Goal: Complete application form

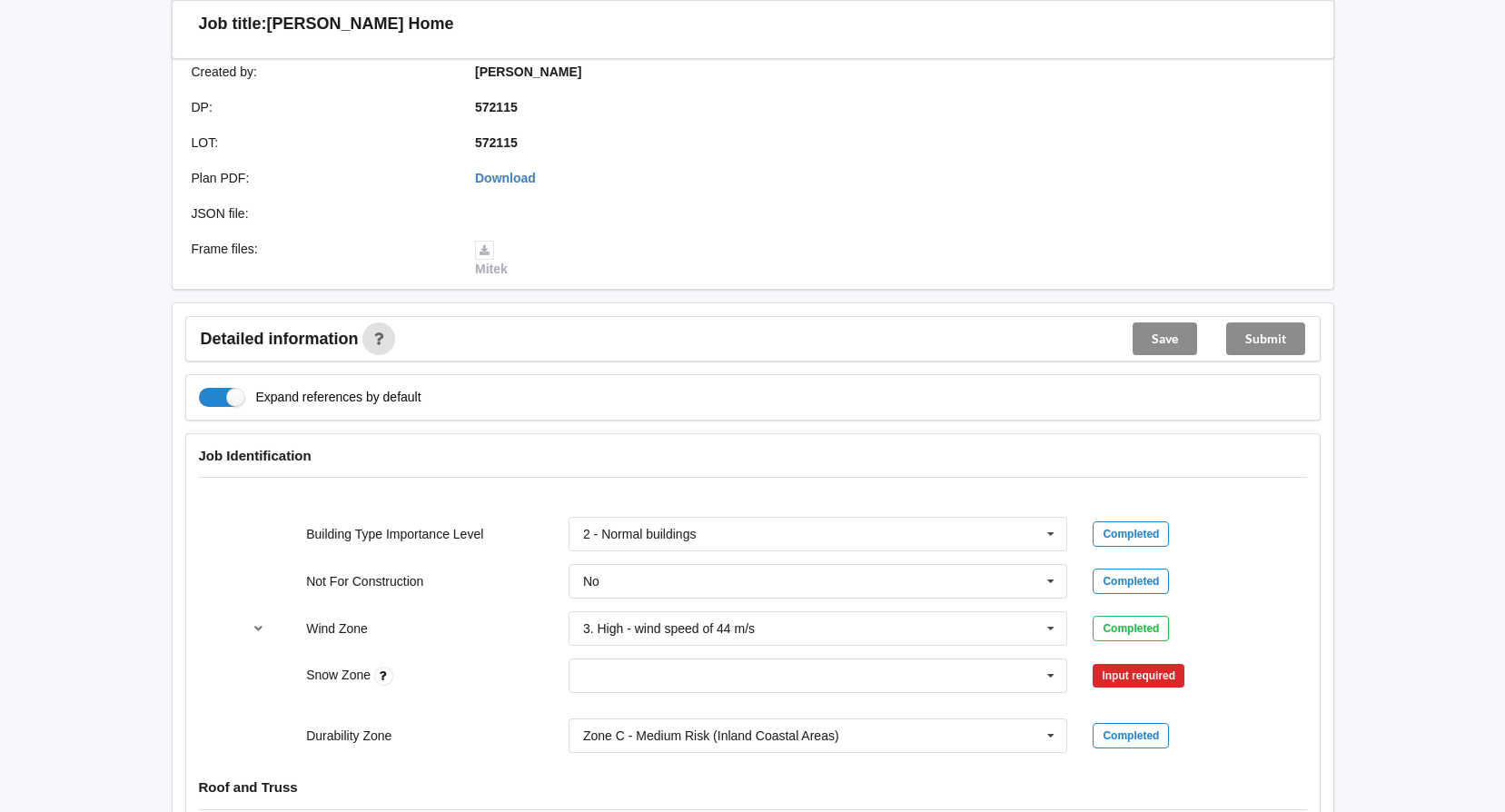
scroll to position [545, 0]
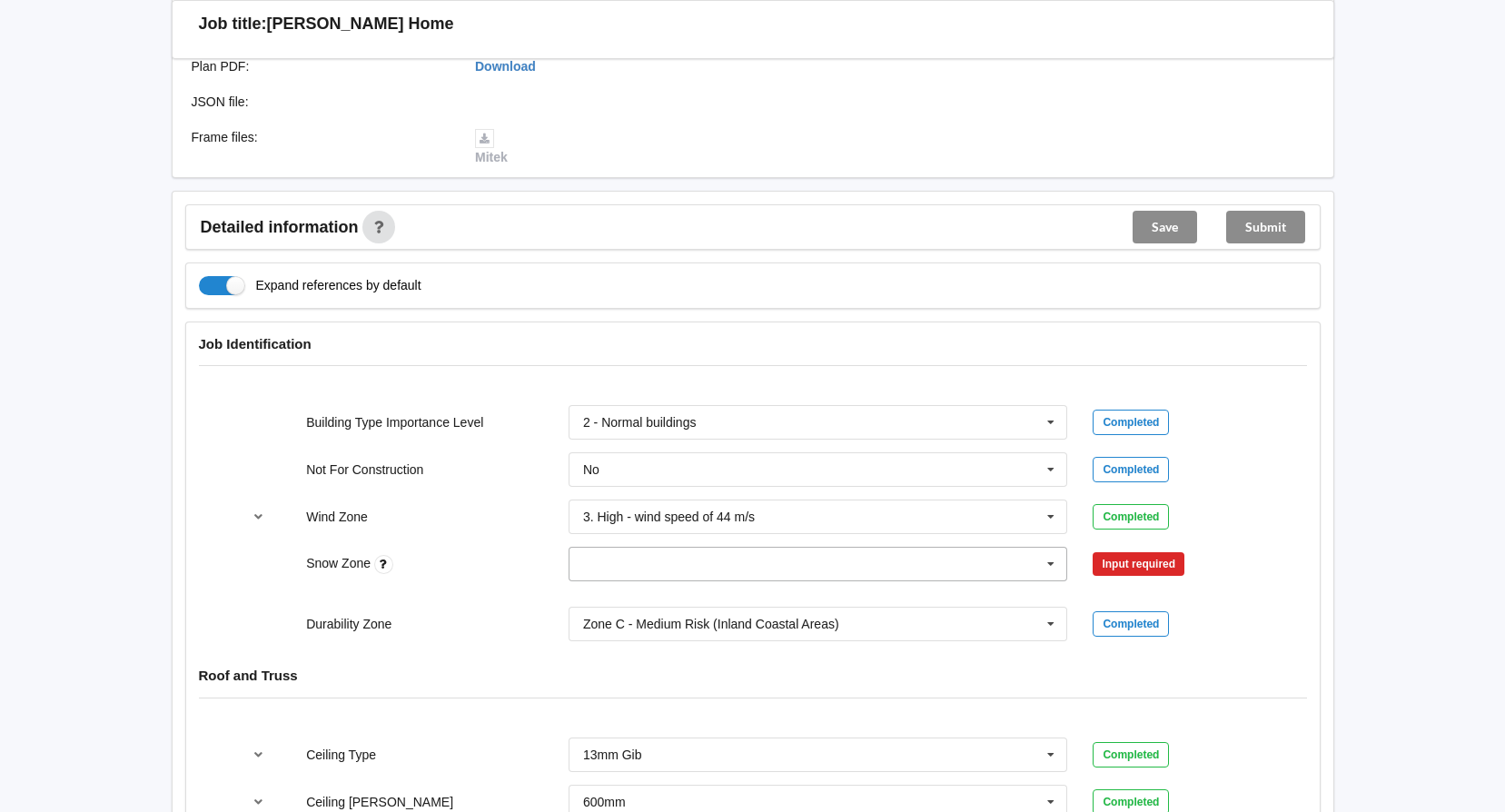
click at [1049, 563] on icon at bounding box center [1051, 564] width 27 height 34
click at [599, 594] on span "N0" at bounding box center [592, 597] width 16 height 14
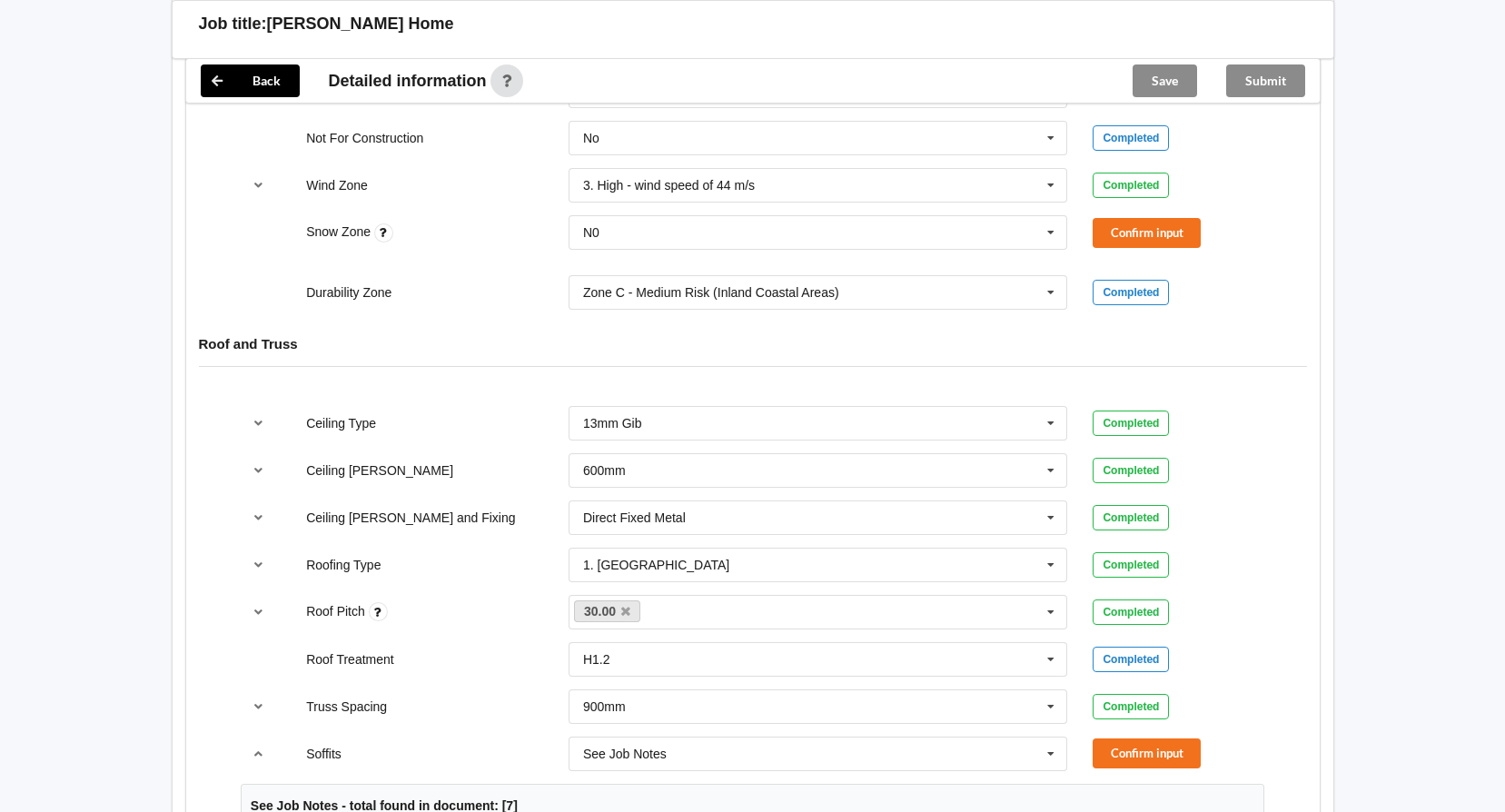
scroll to position [908, 0]
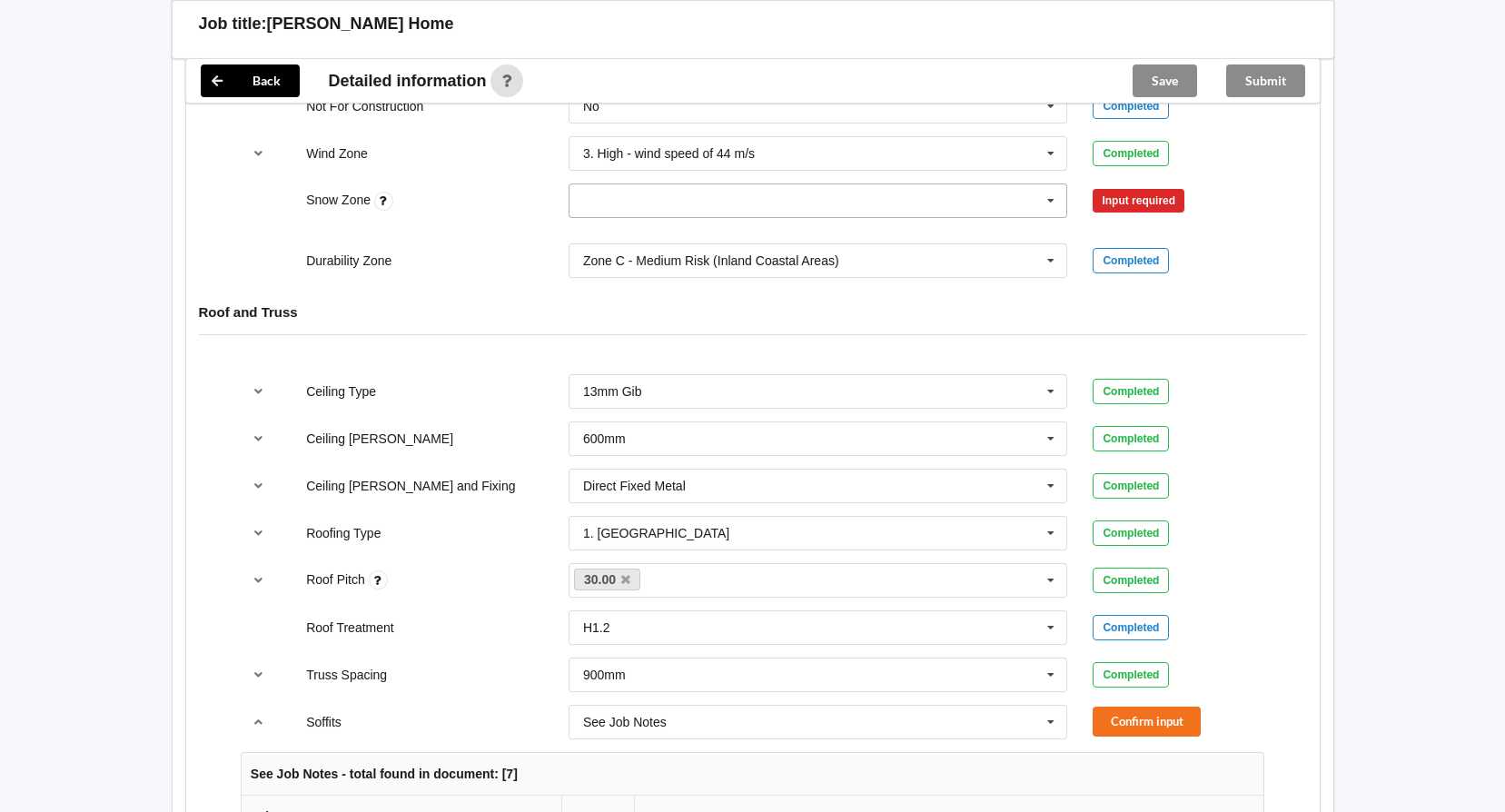
click at [1001, 193] on input "text" at bounding box center [819, 200] width 498 height 33
click at [598, 232] on span "N0" at bounding box center [592, 234] width 16 height 14
click at [1174, 197] on button "Confirm input" at bounding box center [1146, 200] width 108 height 30
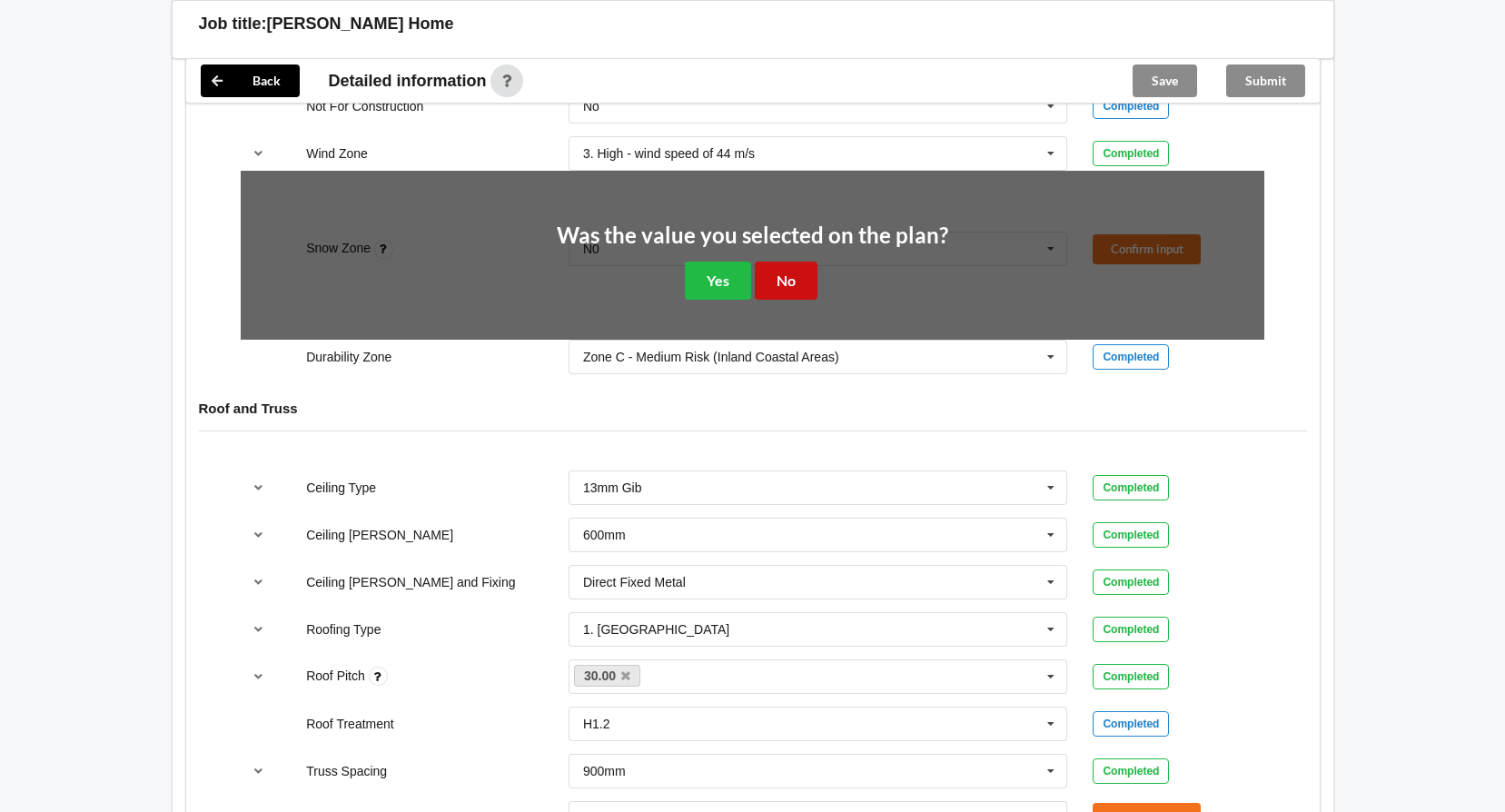
click at [782, 282] on button "No" at bounding box center [786, 280] width 62 height 37
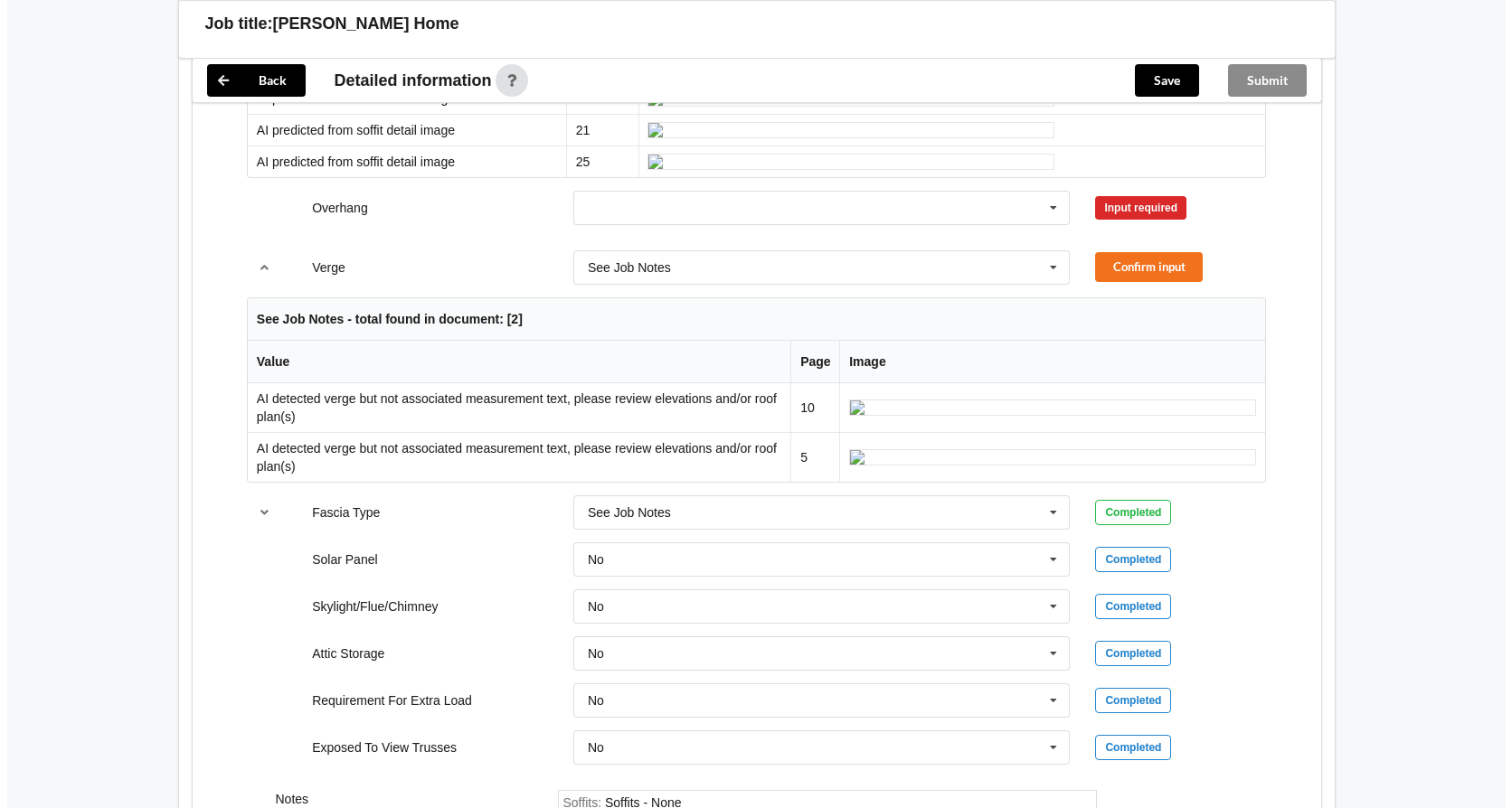
scroll to position [2078, 0]
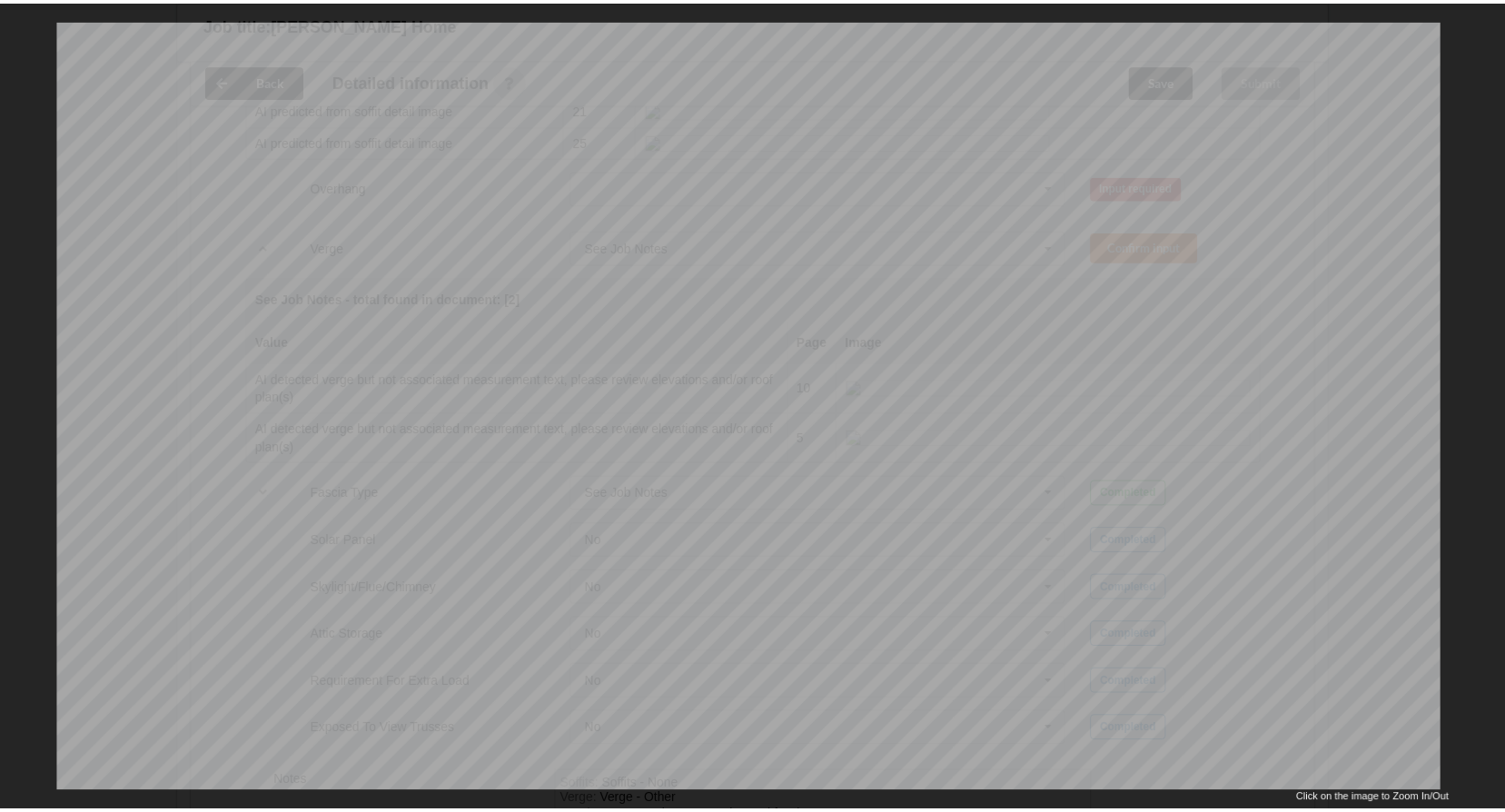
scroll to position [0, 0]
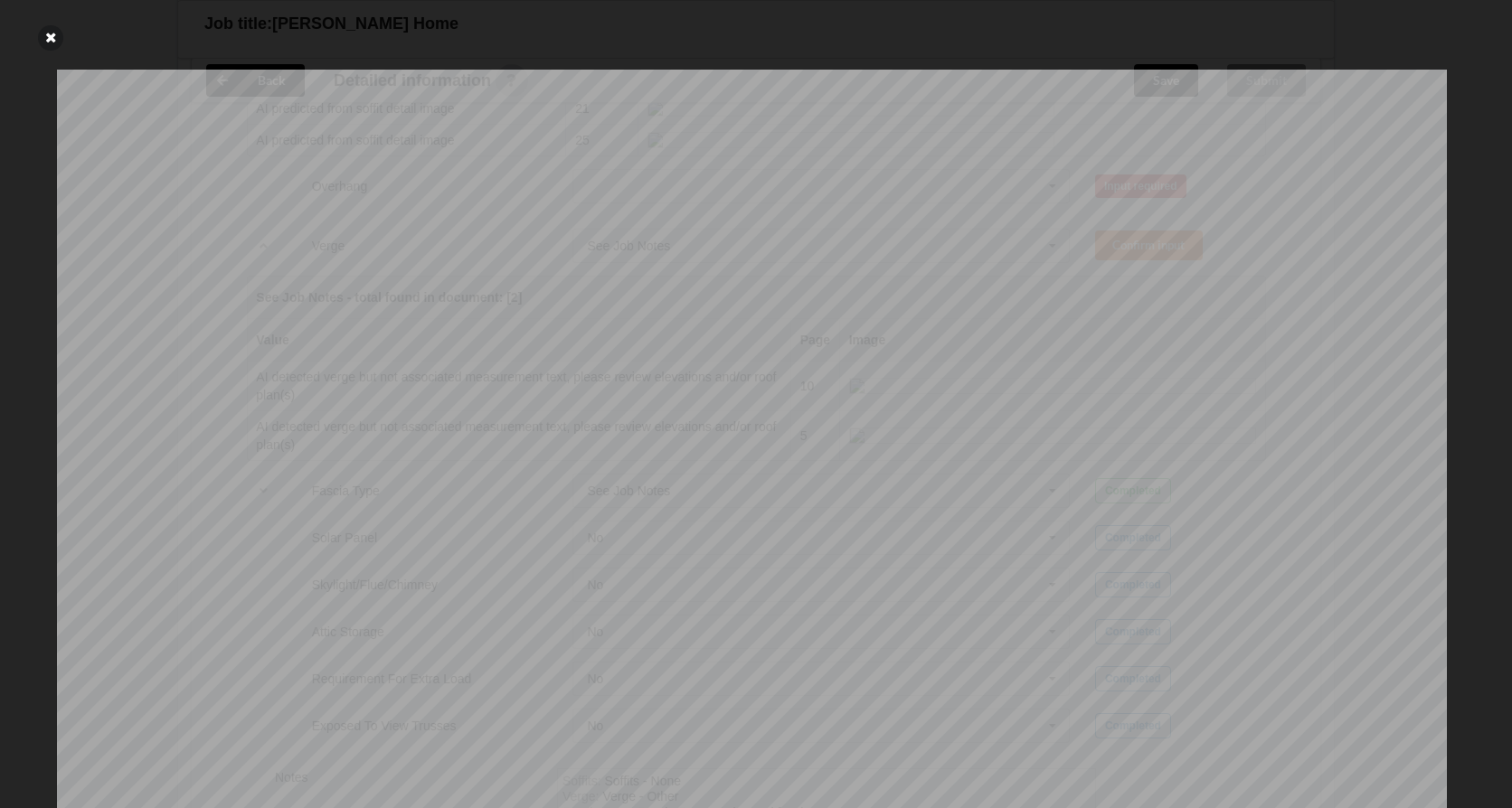
click at [50, 39] on icon at bounding box center [51, 38] width 26 height 26
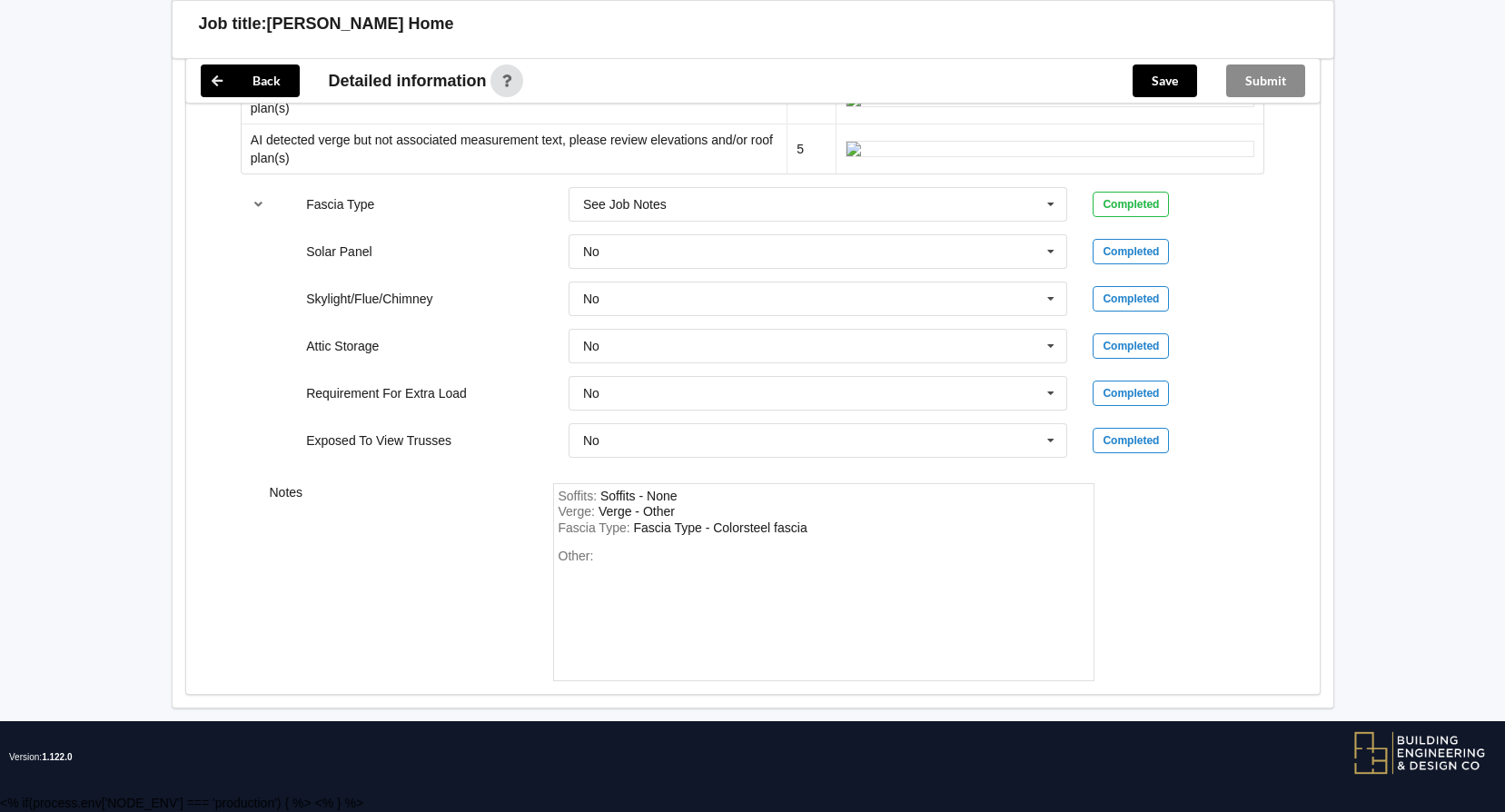
scroll to position [4358, 0]
click at [609, 107] on span "None" at bounding box center [599, 100] width 30 height 14
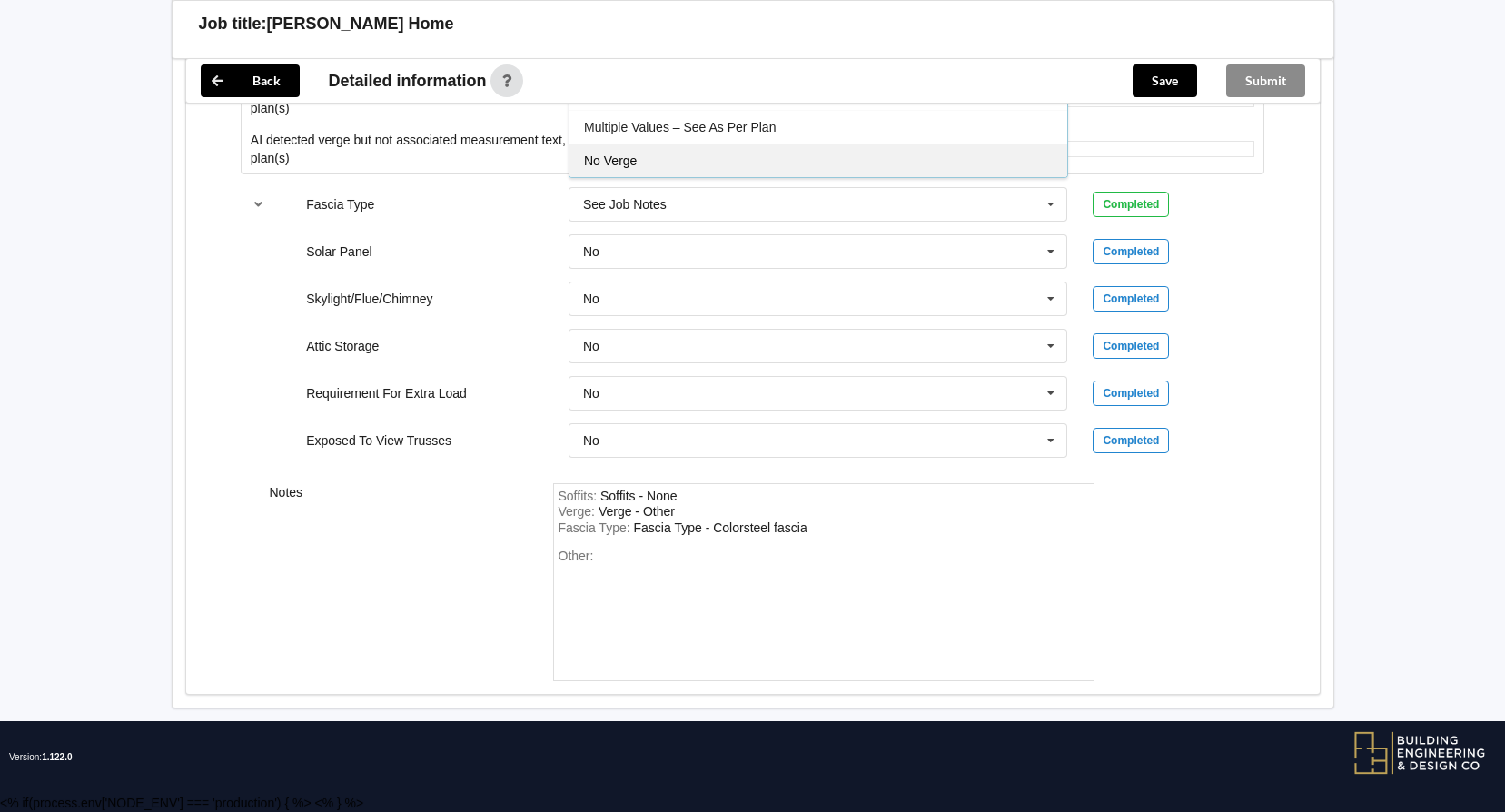
click at [655, 177] on div "No Verge" at bounding box center [818, 160] width 498 height 34
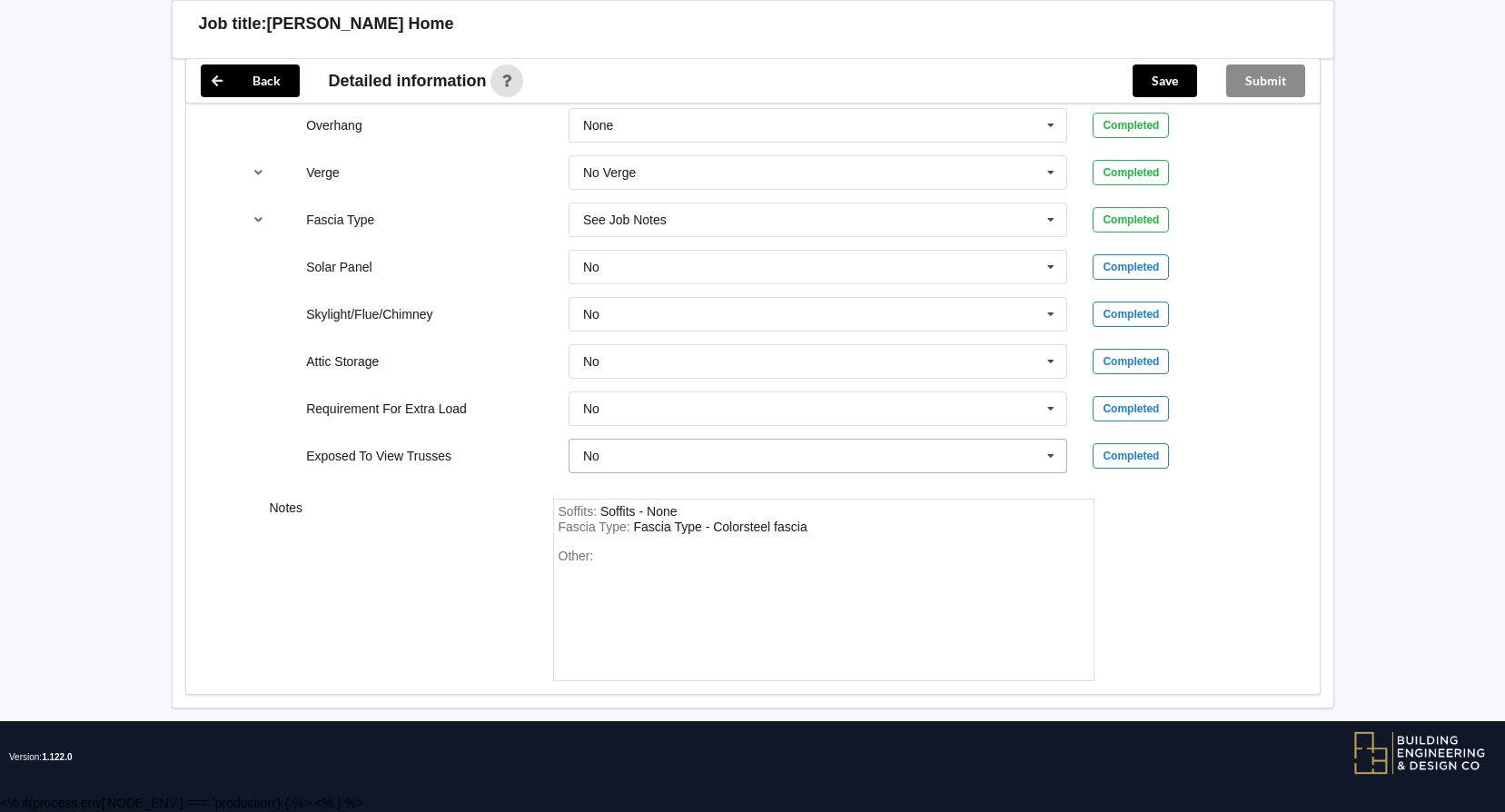
scroll to position [4629, 0]
click at [1167, 75] on button "Save" at bounding box center [1164, 81] width 64 height 33
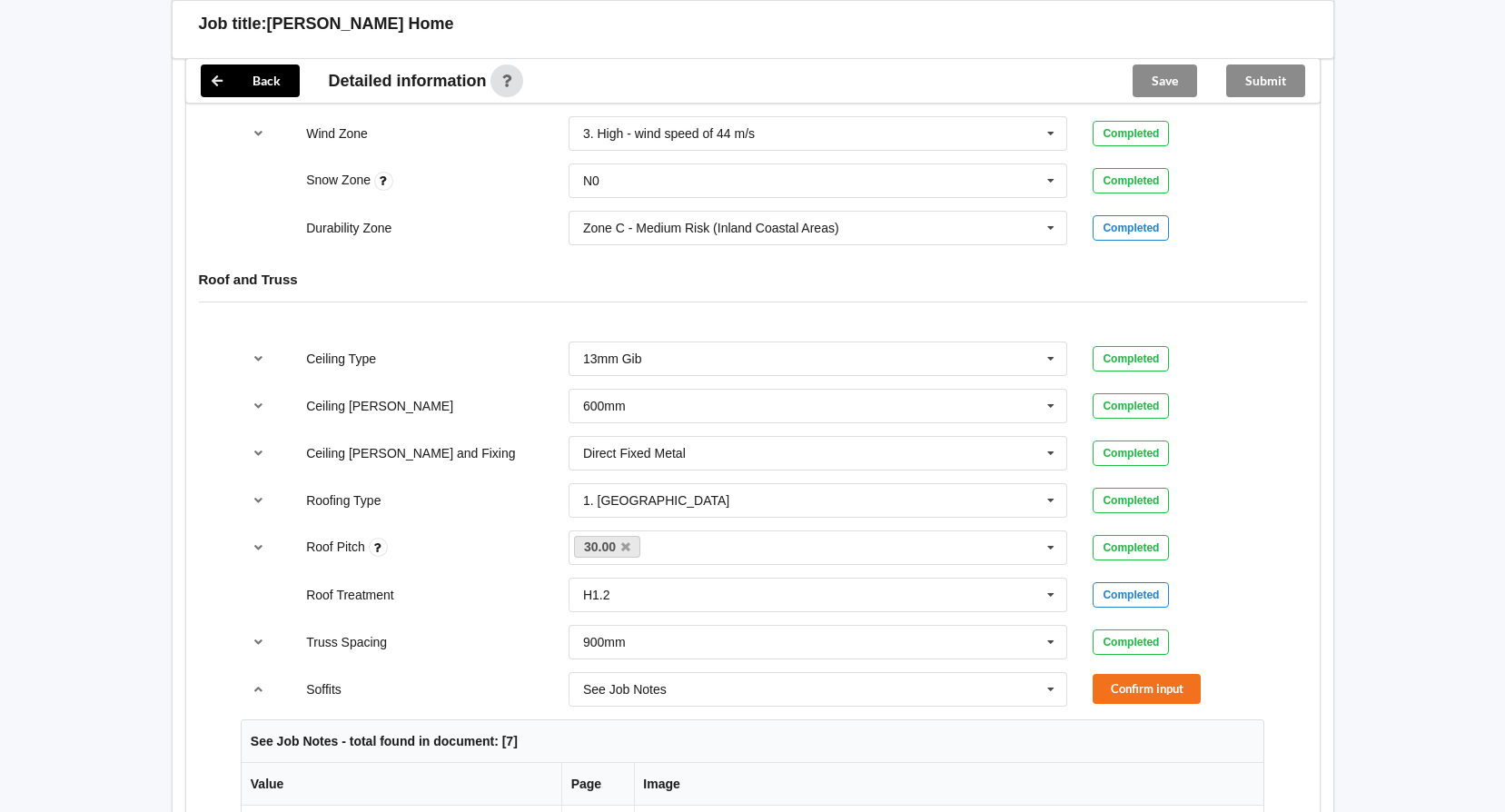
scroll to position [1269, 0]
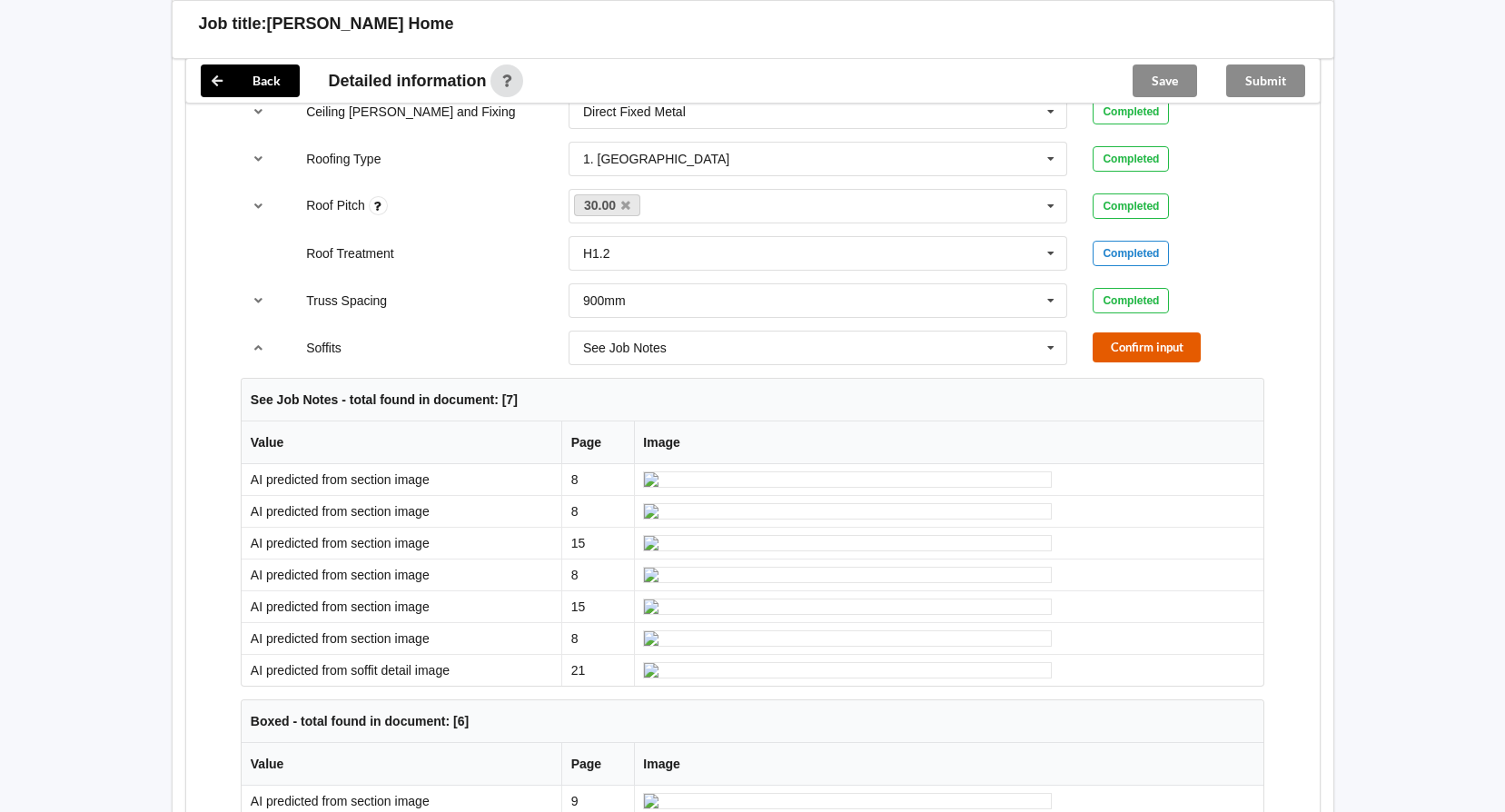
click at [1151, 349] on button "Confirm input" at bounding box center [1146, 347] width 108 height 30
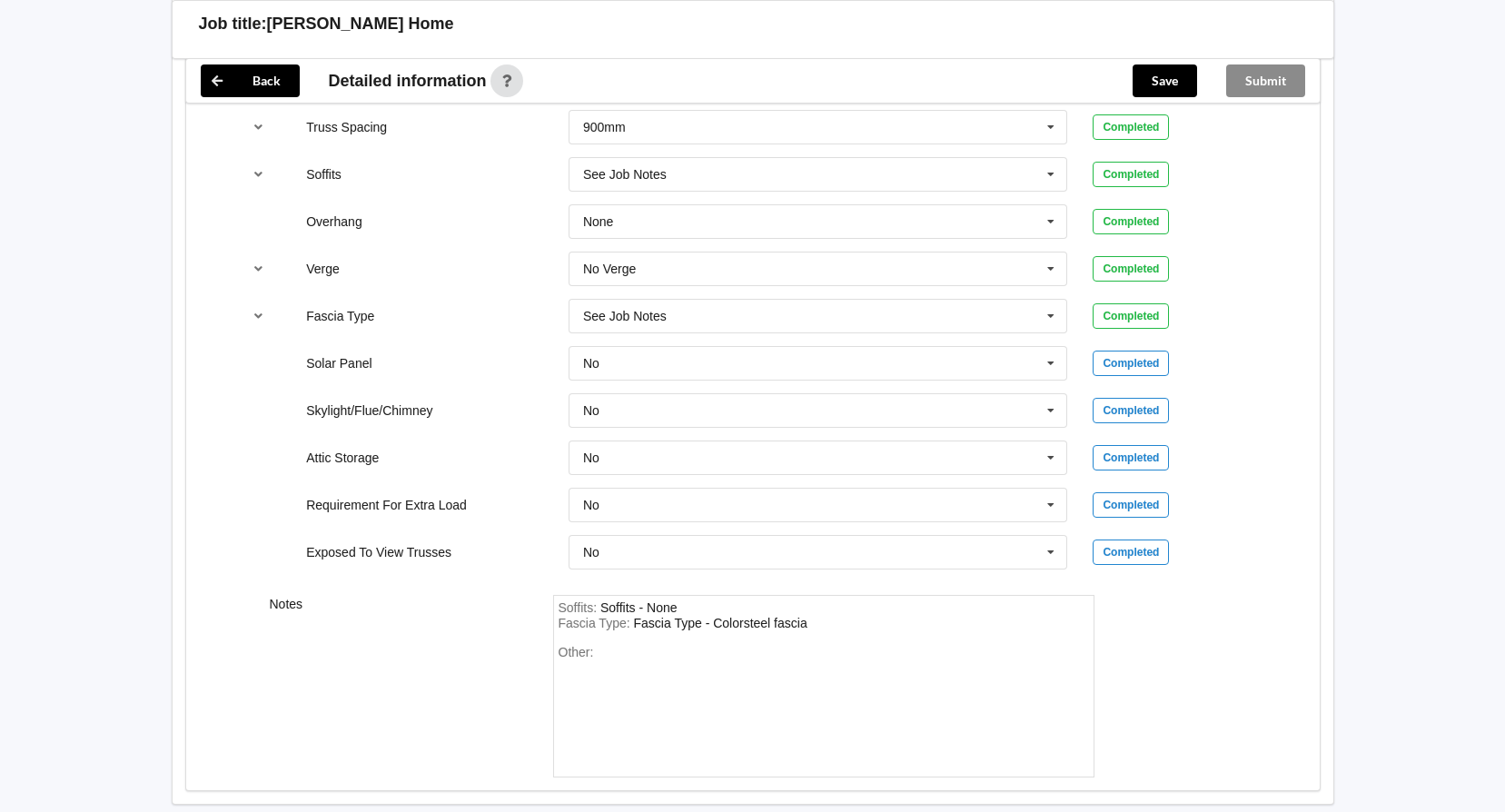
scroll to position [1539, 0]
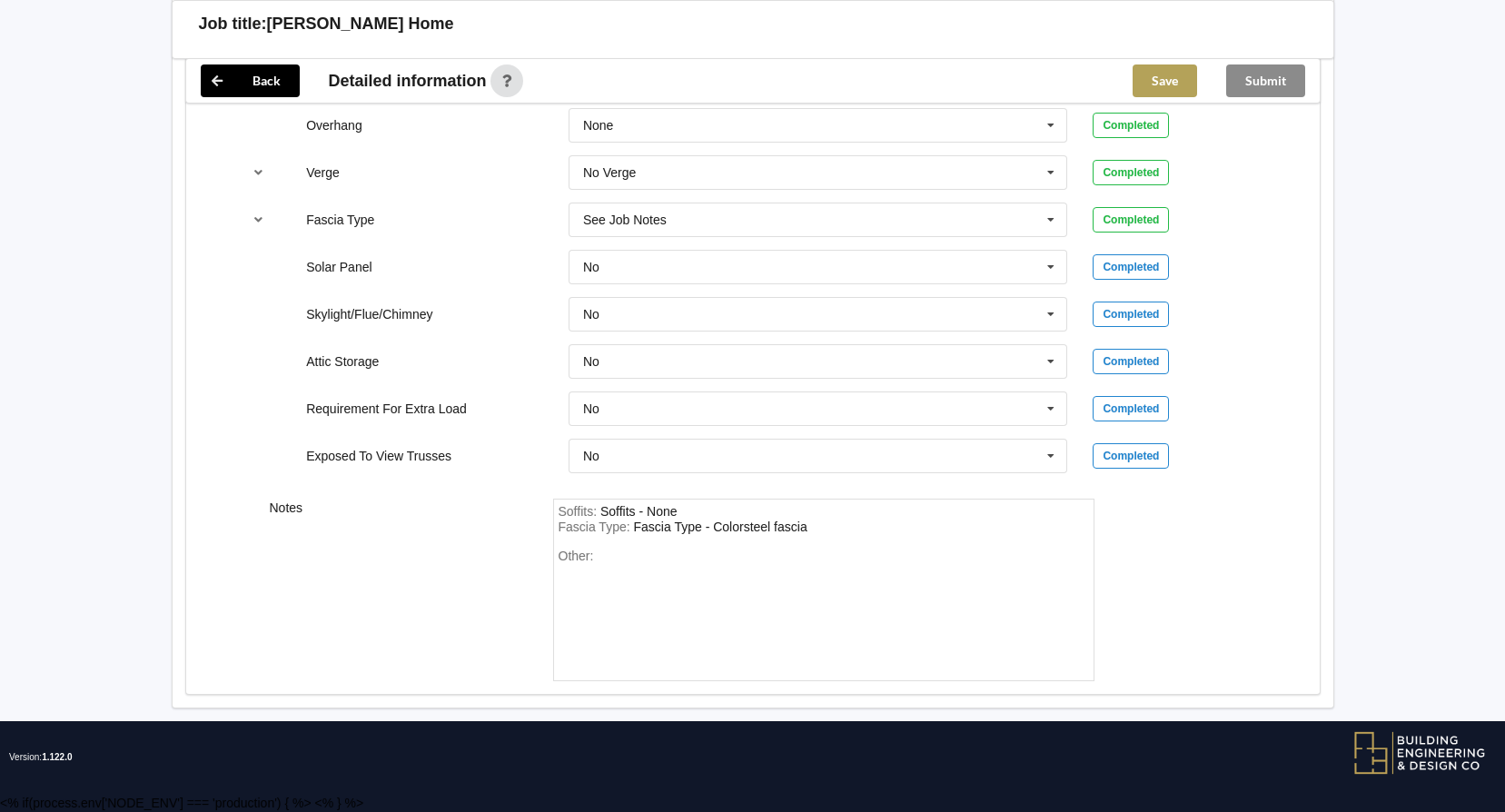
click at [1164, 78] on button "Save" at bounding box center [1164, 81] width 64 height 33
click at [1282, 73] on button "Submit" at bounding box center [1266, 81] width 79 height 33
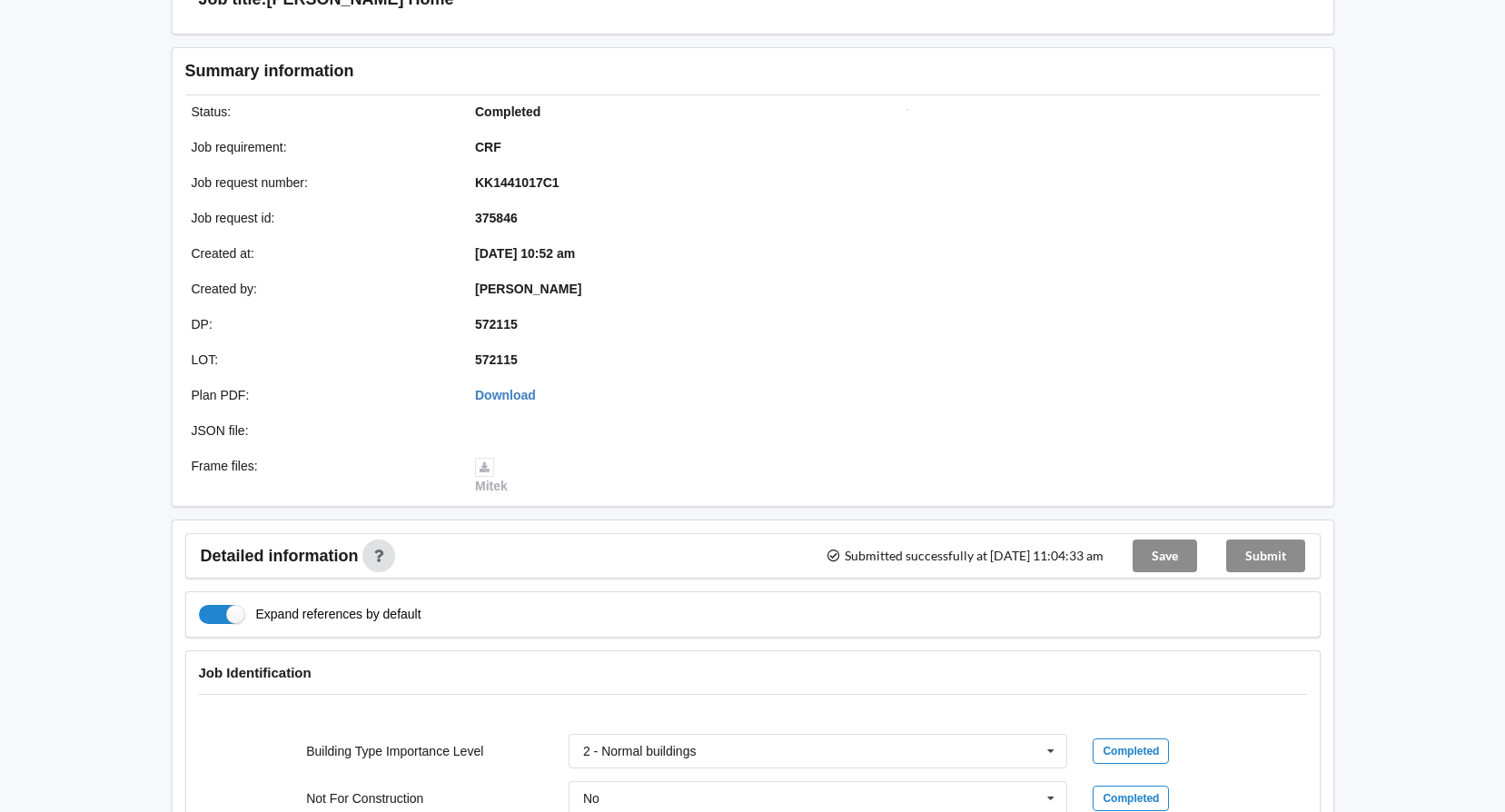
scroll to position [0, 0]
